Goal: Task Accomplishment & Management: Use online tool/utility

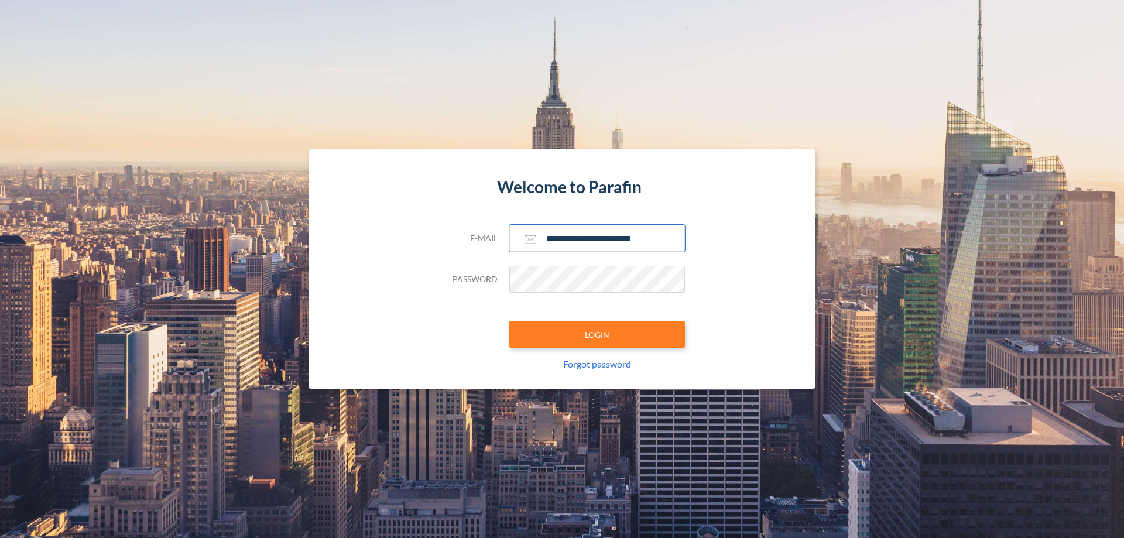
type input "**********"
click at [597, 334] on button "LOGIN" at bounding box center [597, 334] width 176 height 27
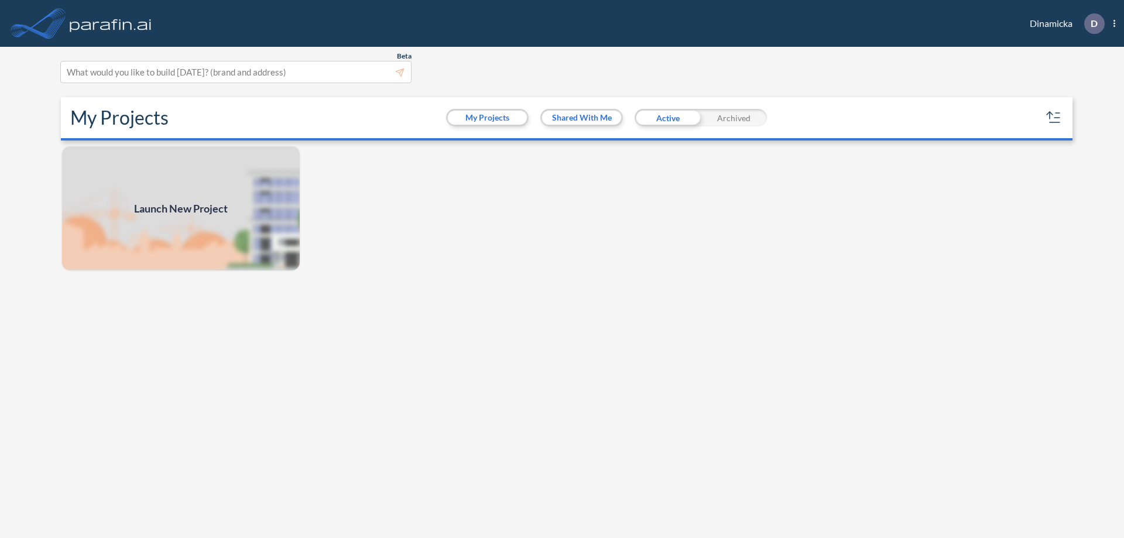
scroll to position [3, 0]
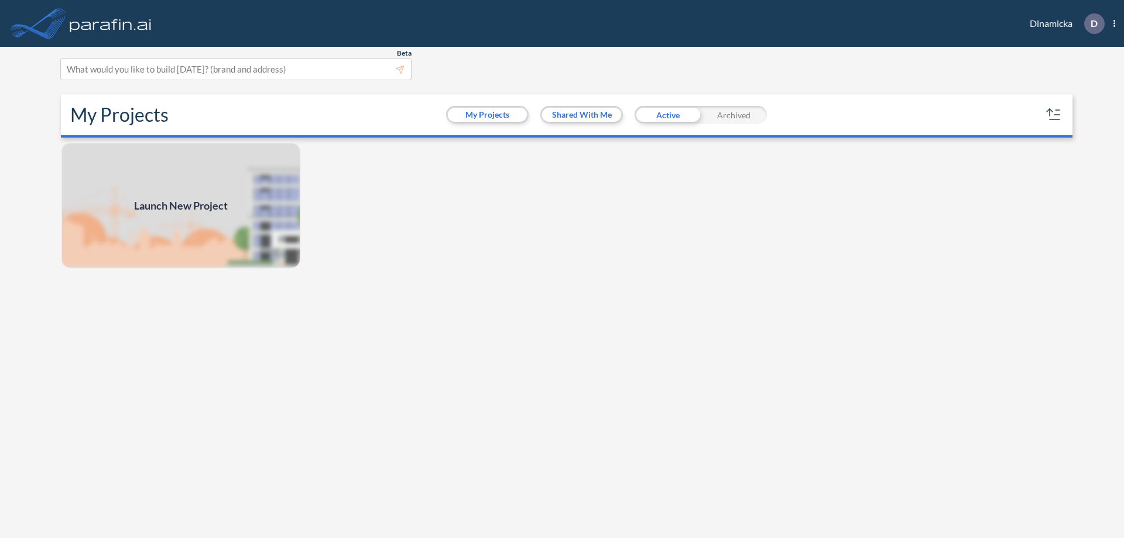
click at [181, 205] on span "Launch New Project" at bounding box center [181, 206] width 94 height 16
